Goal: Transaction & Acquisition: Purchase product/service

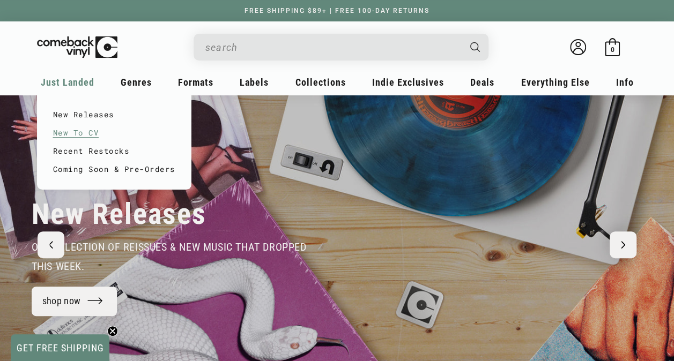
click at [85, 128] on link "New To CV" at bounding box center [114, 133] width 122 height 18
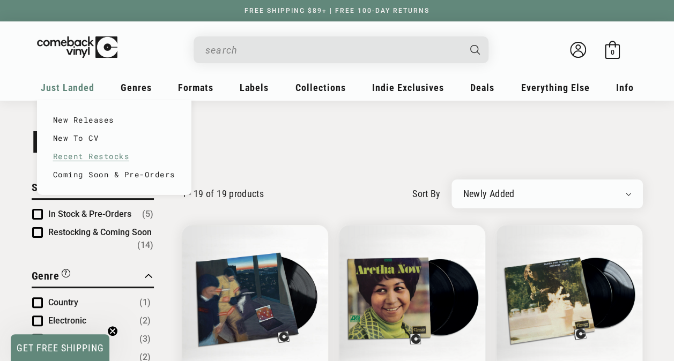
click at [71, 153] on link "Recent Restocks" at bounding box center [114, 156] width 122 height 18
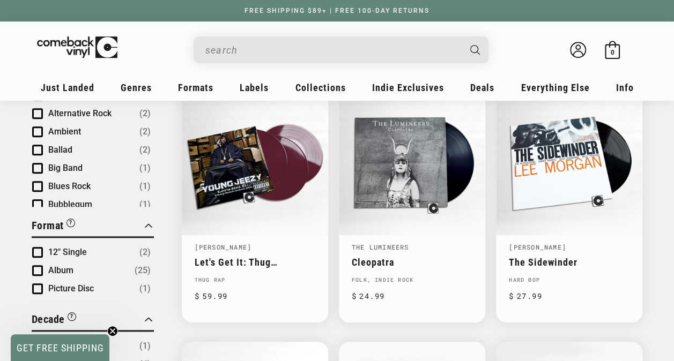
scroll to position [401, 0]
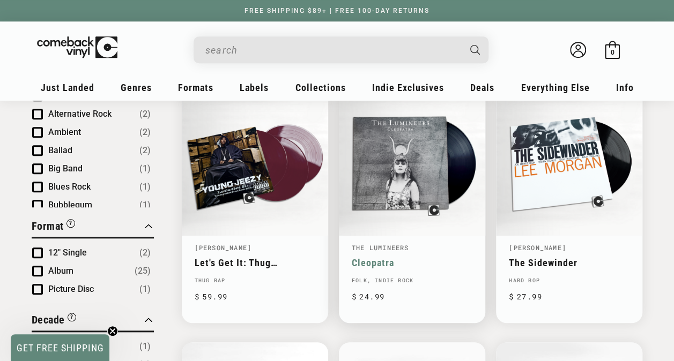
click at [391, 257] on link "Cleopatra" at bounding box center [412, 262] width 121 height 11
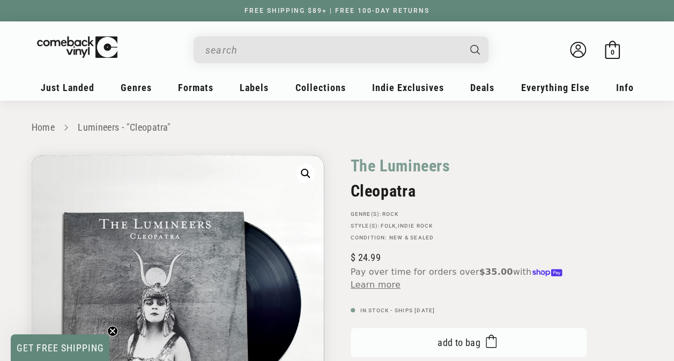
click at [467, 345] on span "Add to bag" at bounding box center [458, 342] width 43 height 11
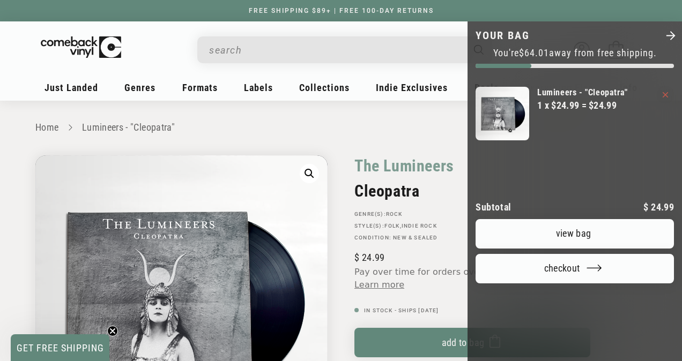
click at [264, 135] on div at bounding box center [341, 180] width 682 height 361
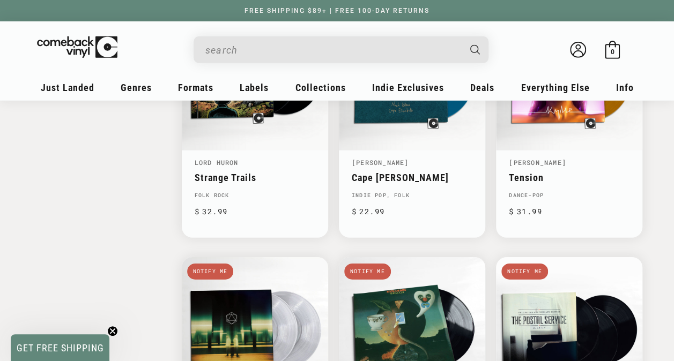
scroll to position [1836, 0]
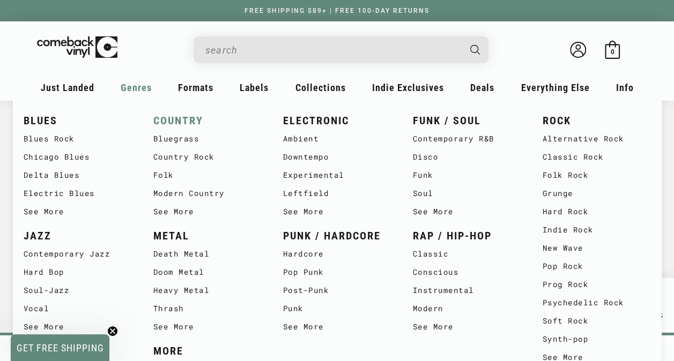
click at [188, 117] on link "COUNTRY" at bounding box center [207, 121] width 108 height 18
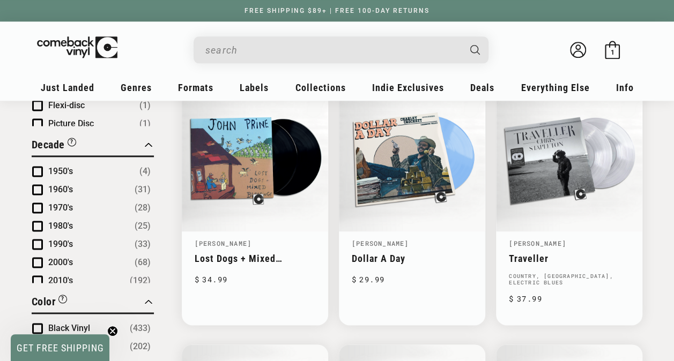
scroll to position [631, 0]
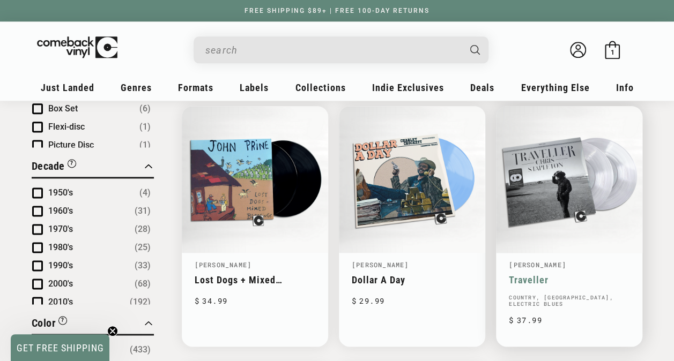
click at [550, 274] on link "Traveller" at bounding box center [569, 279] width 121 height 11
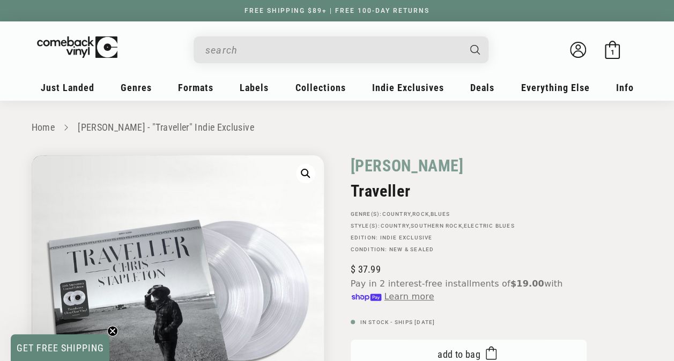
click at [391, 345] on button "Add to bag Added to bag" at bounding box center [469, 354] width 236 height 29
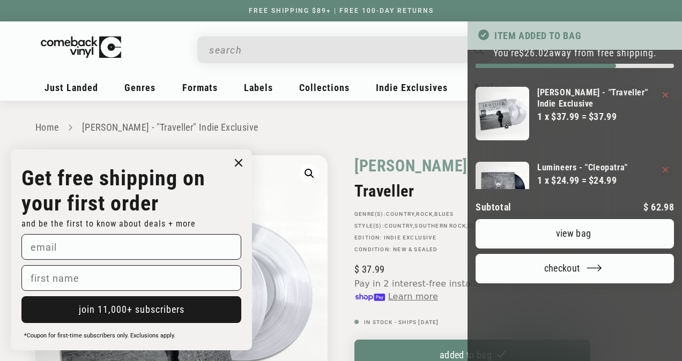
click at [238, 160] on circle "Close dialog" at bounding box center [239, 163] width 16 height 16
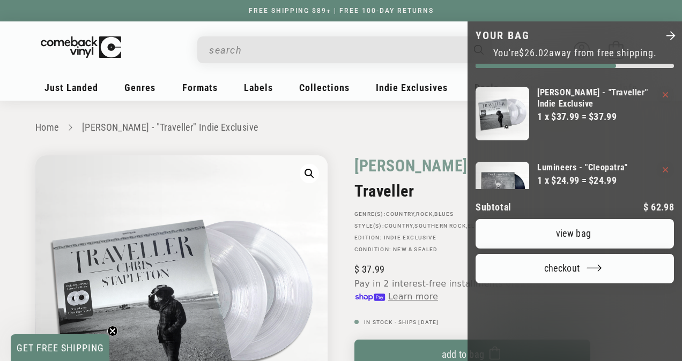
click at [50, 129] on div at bounding box center [341, 180] width 682 height 361
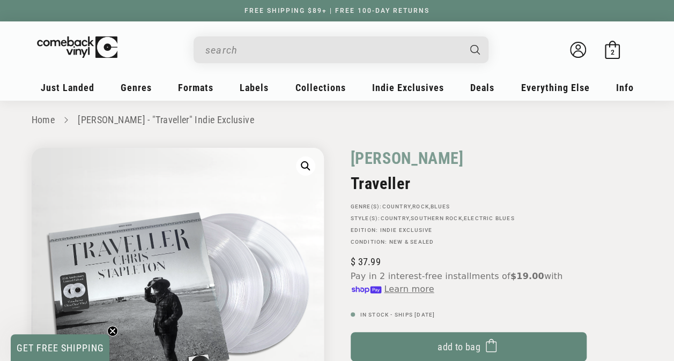
scroll to position [8, 0]
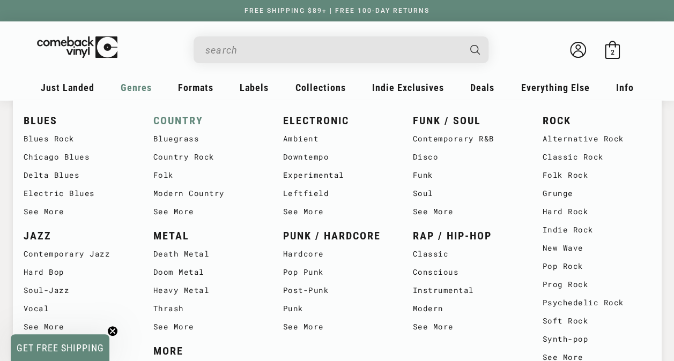
click at [175, 120] on link "COUNTRY" at bounding box center [207, 121] width 108 height 18
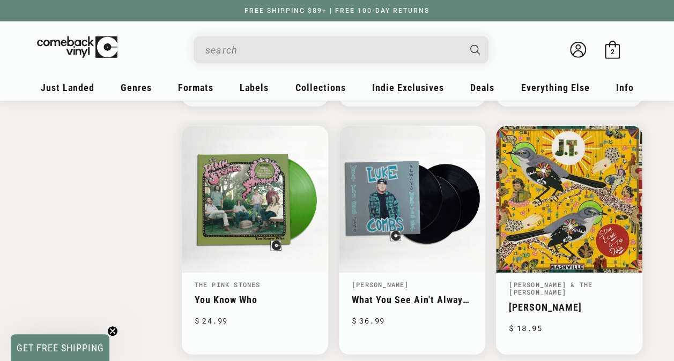
scroll to position [1617, 0]
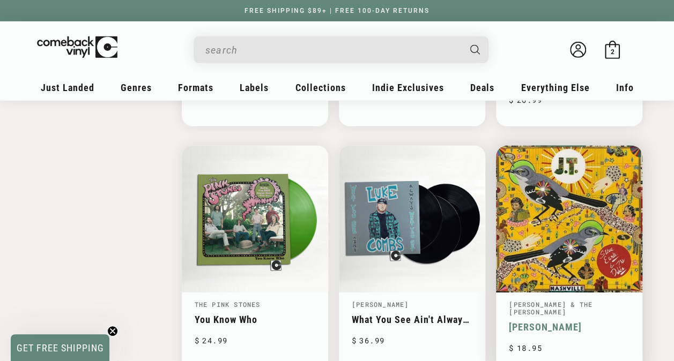
click at [552, 322] on link "J.T." at bounding box center [569, 327] width 121 height 11
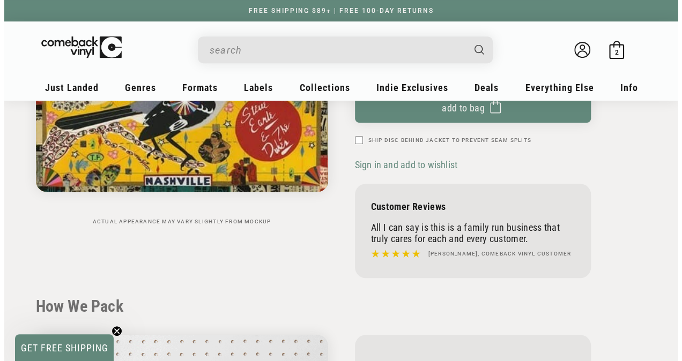
scroll to position [267, 0]
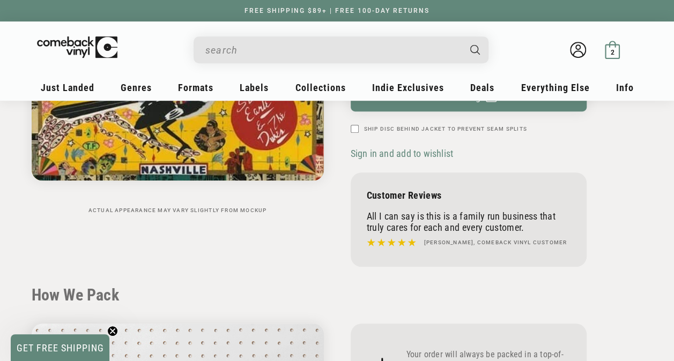
click at [611, 46] on icon at bounding box center [612, 50] width 18 height 18
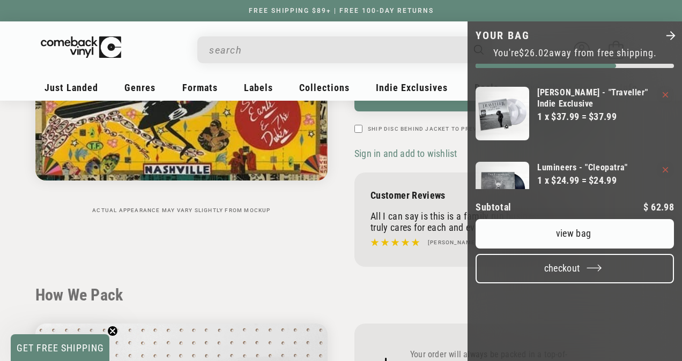
click at [556, 284] on button "Checkout" at bounding box center [574, 268] width 198 height 29
